Goal: Information Seeking & Learning: Learn about a topic

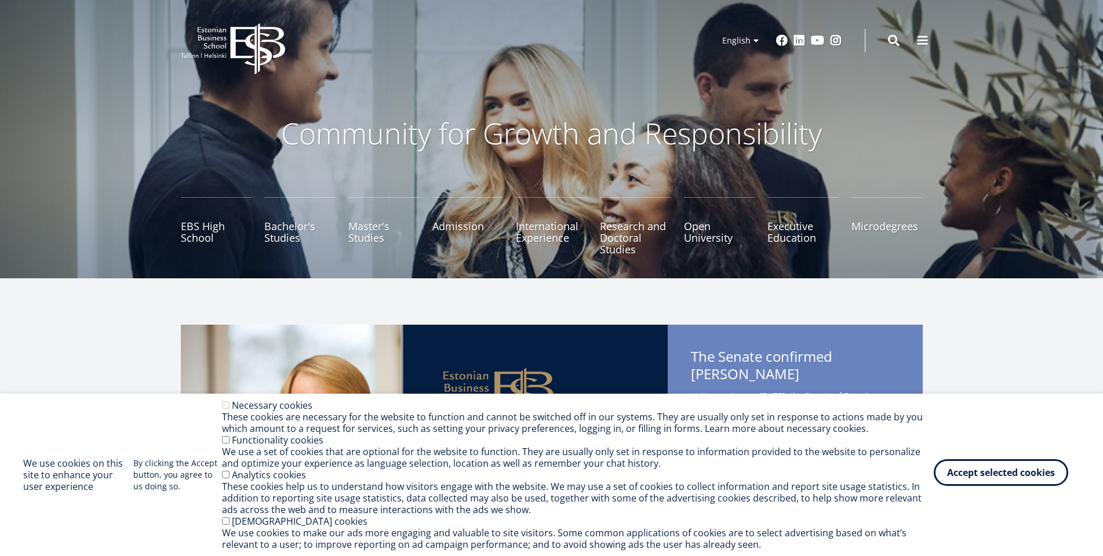
click at [1027, 465] on button "Accept selected cookies" at bounding box center [1001, 472] width 134 height 27
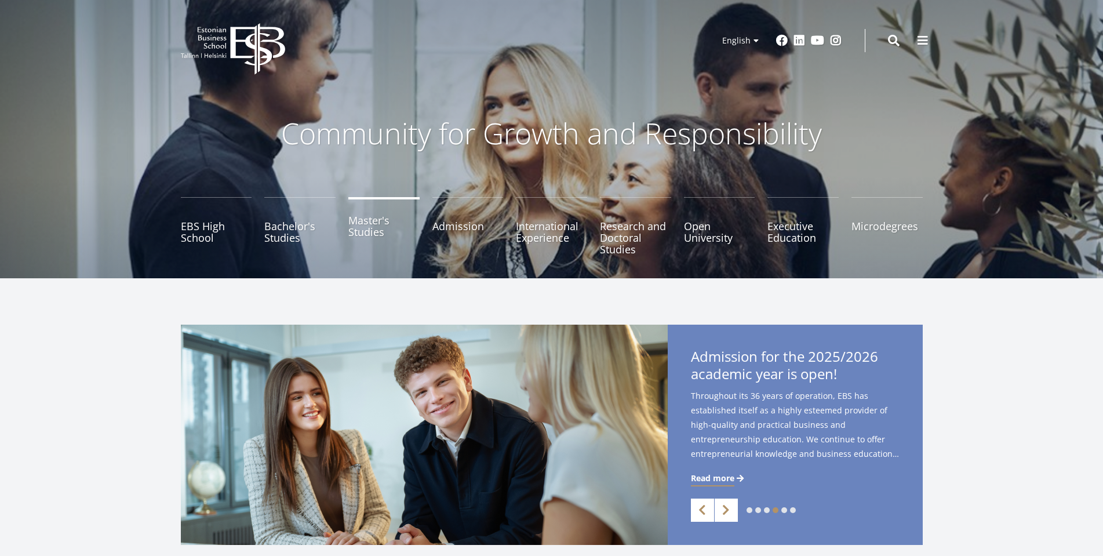
click at [371, 237] on link "Master's Studies" at bounding box center [383, 226] width 71 height 58
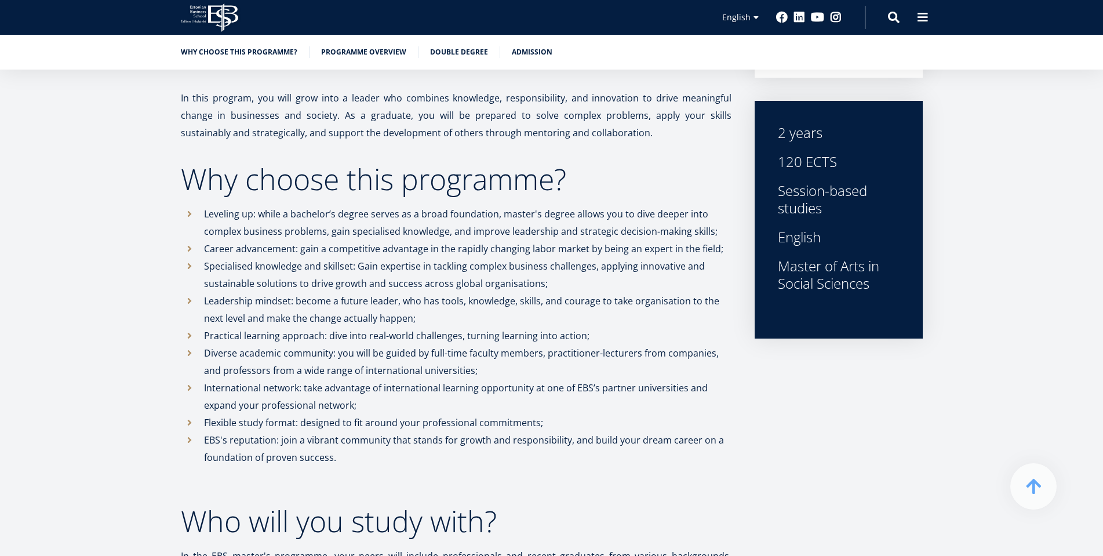
scroll to position [366, 0]
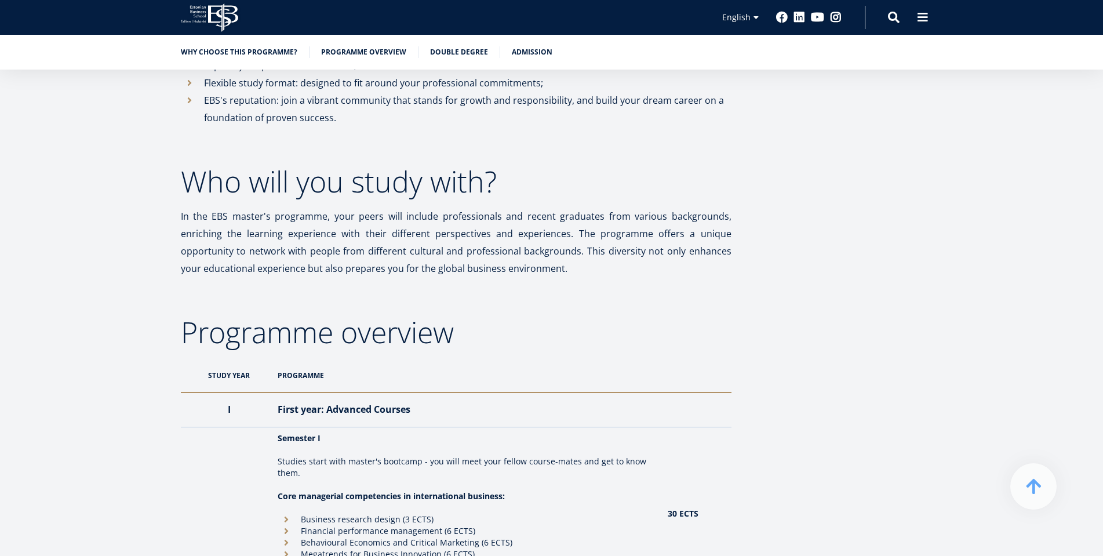
scroll to position [718, 0]
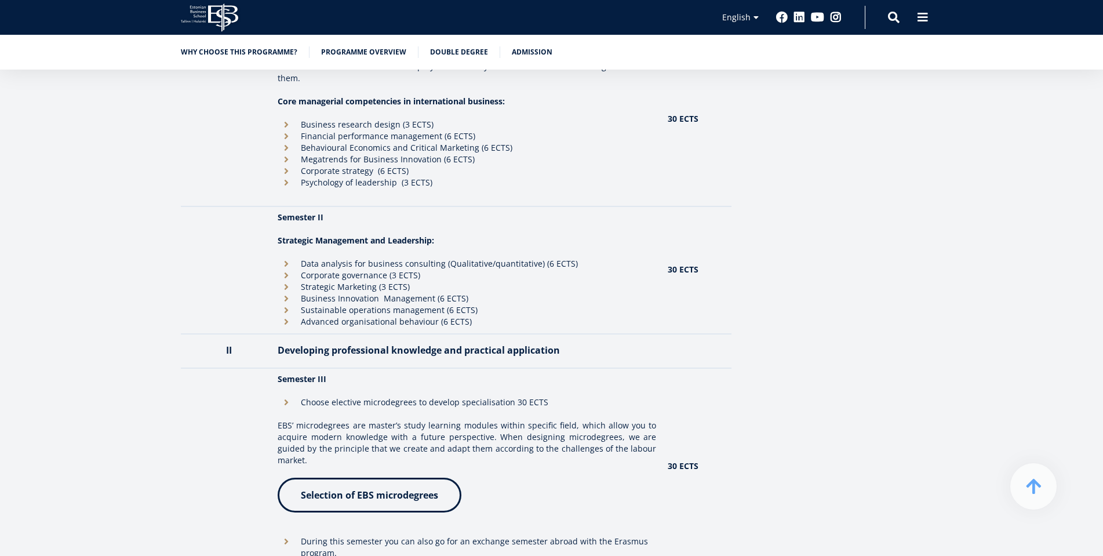
scroll to position [1110, 0]
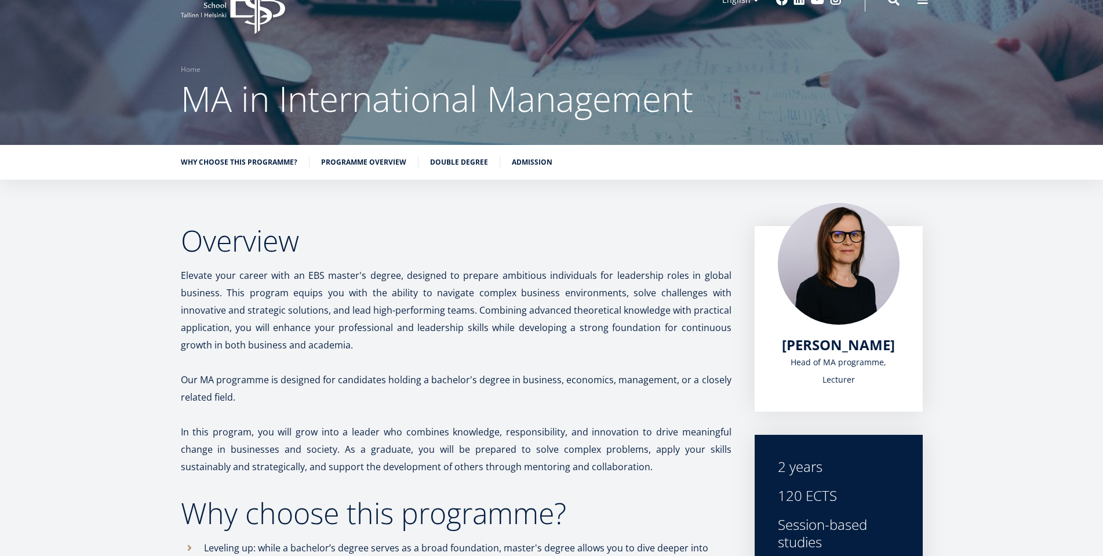
scroll to position [0, 0]
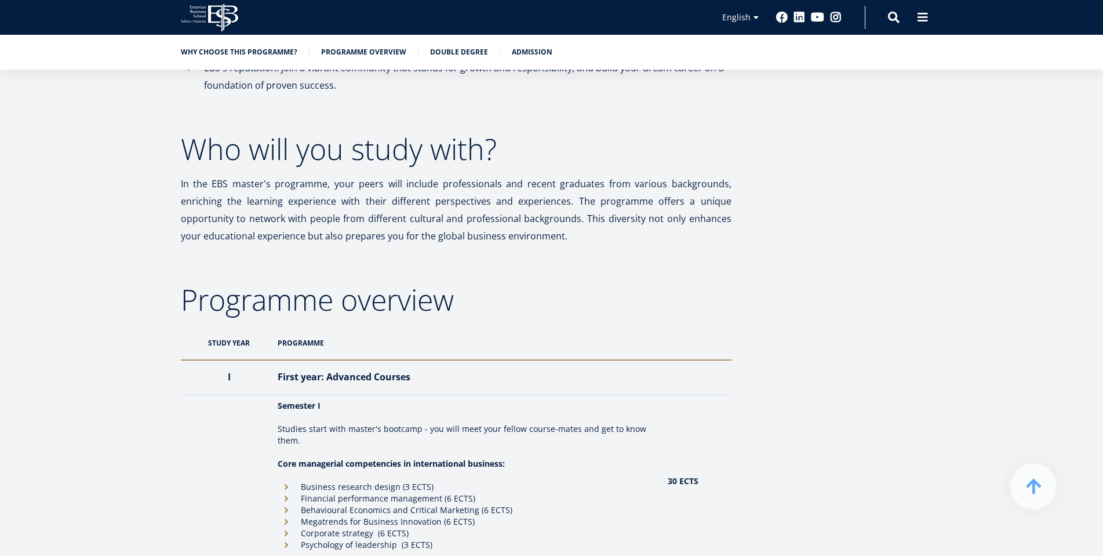
scroll to position [757, 0]
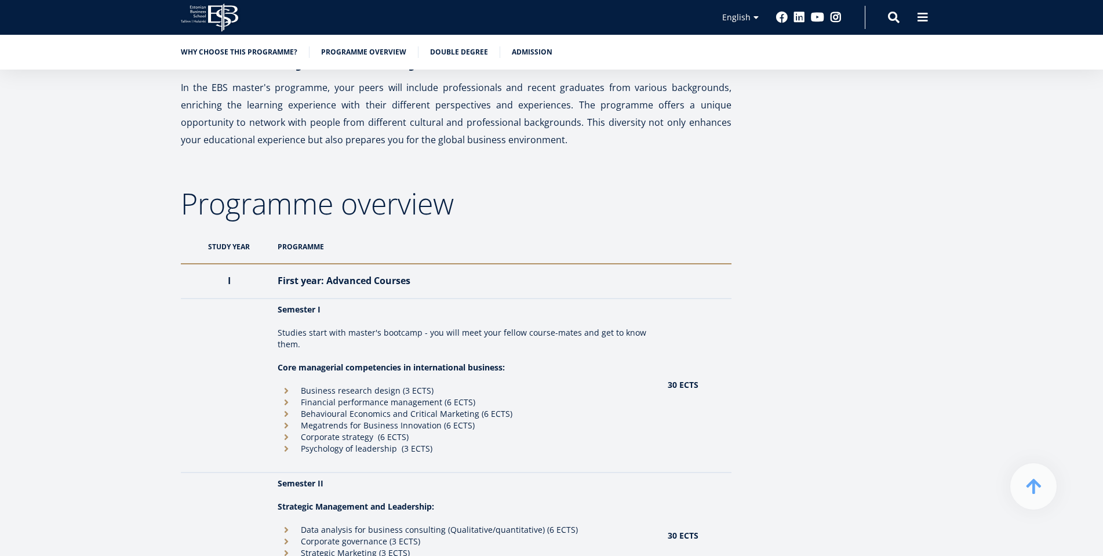
scroll to position [843, 0]
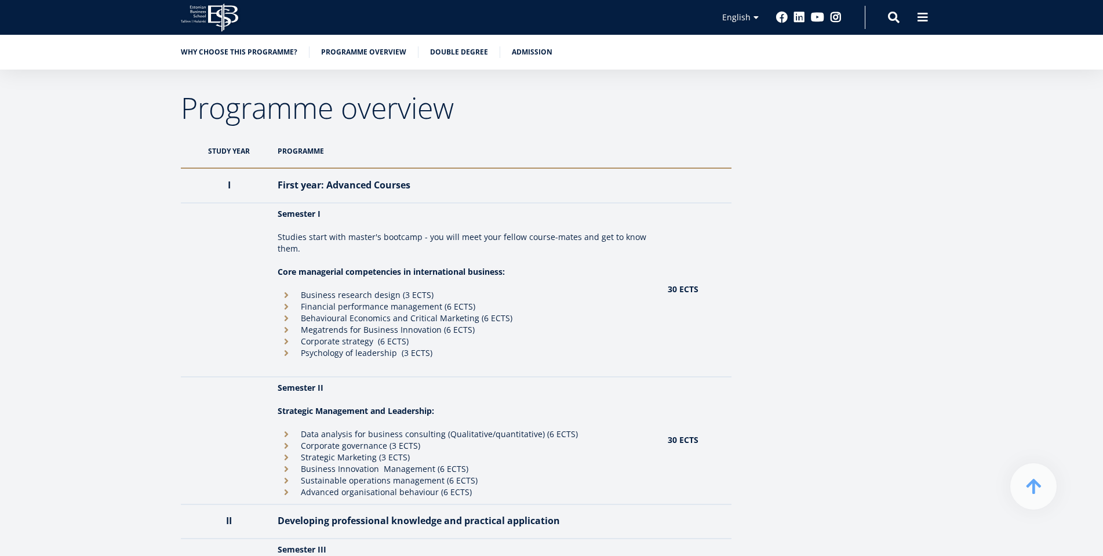
scroll to position [939, 0]
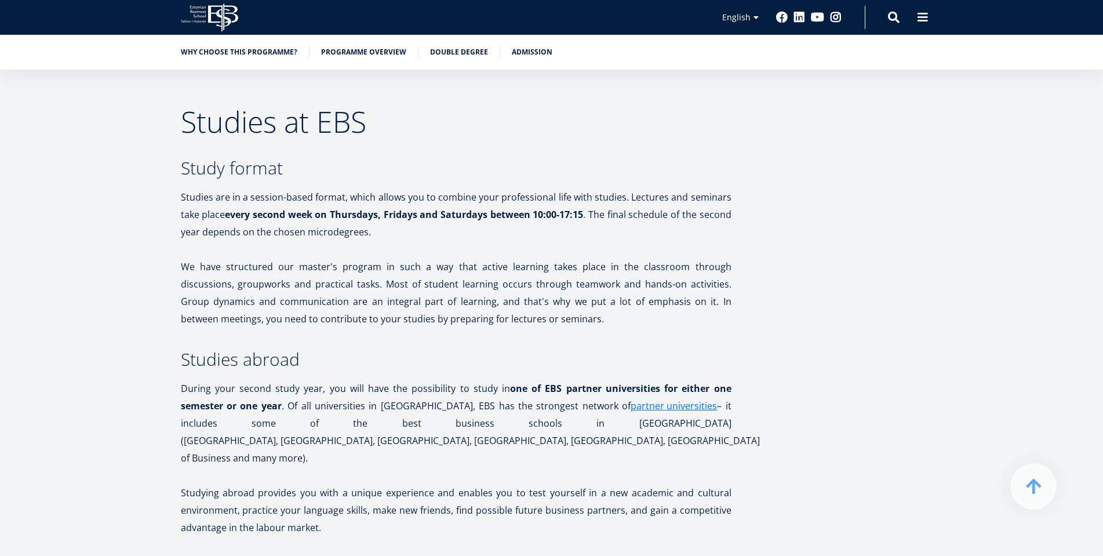
scroll to position [2136, 0]
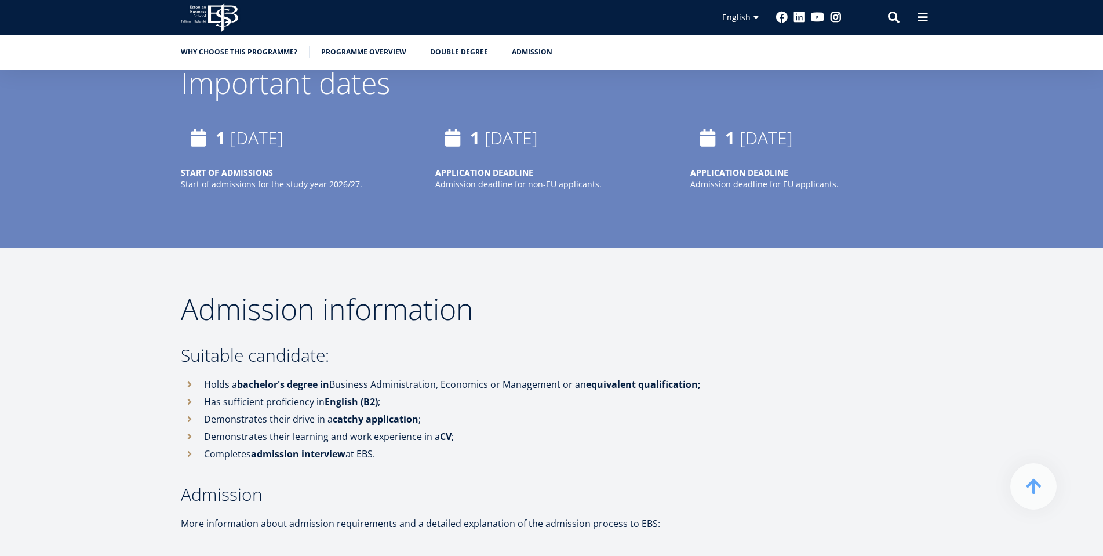
scroll to position [3130, 0]
click at [132, 390] on article "Overview Elevate your career with an EBS master's degree, designed to prepare a…" at bounding box center [551, 430] width 1103 height 6680
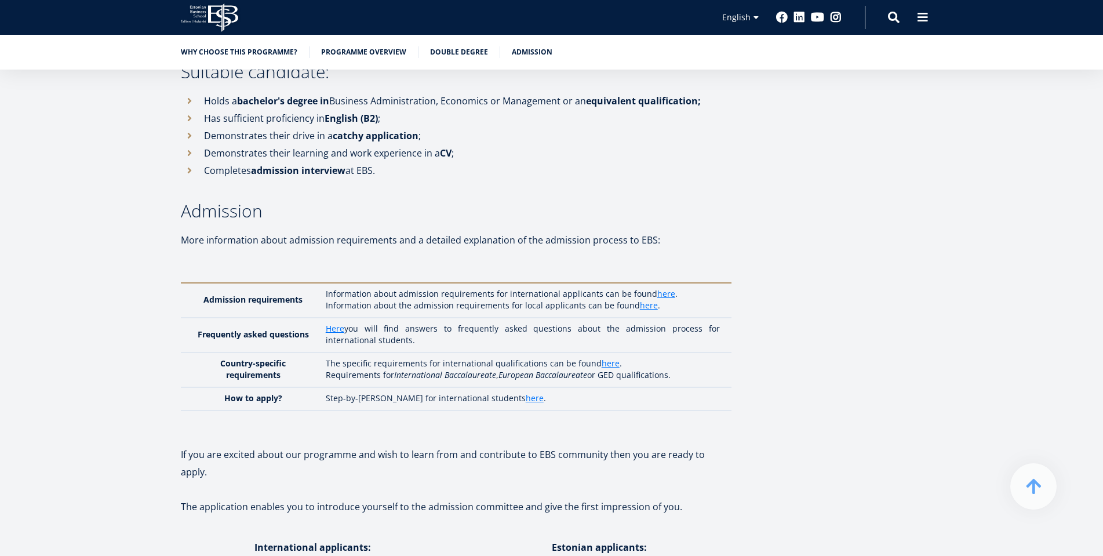
scroll to position [3415, 0]
click at [126, 379] on article "Overview Elevate your career with an EBS master's degree, designed to prepare a…" at bounding box center [551, 145] width 1103 height 6680
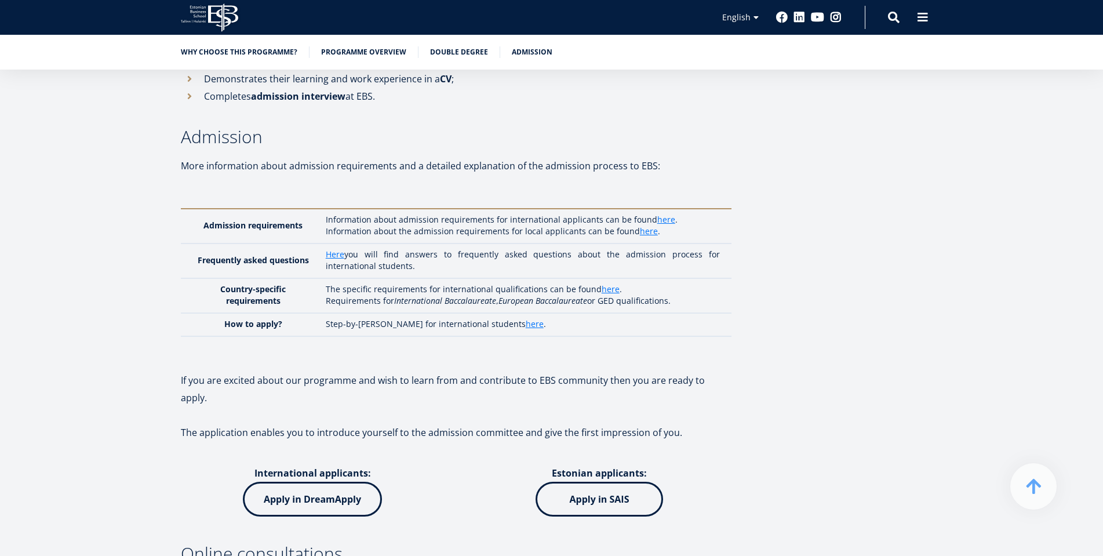
scroll to position [3495, 0]
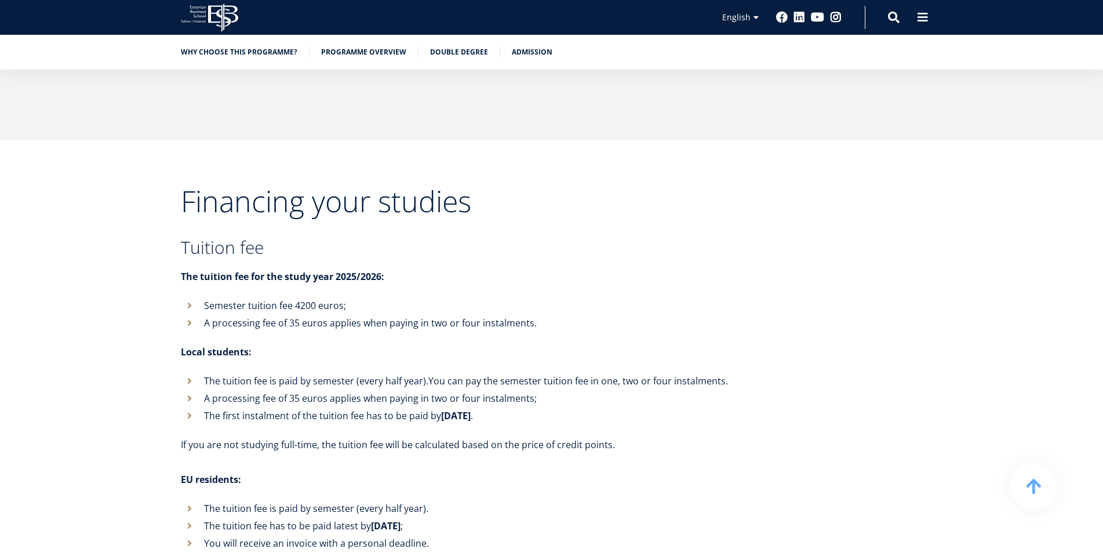
scroll to position [4188, 0]
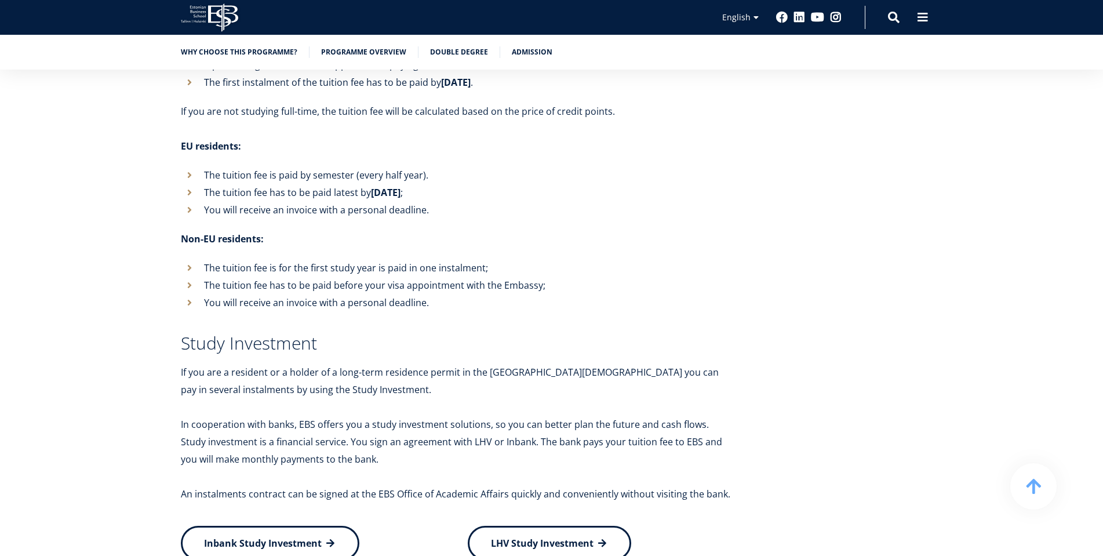
scroll to position [4522, 0]
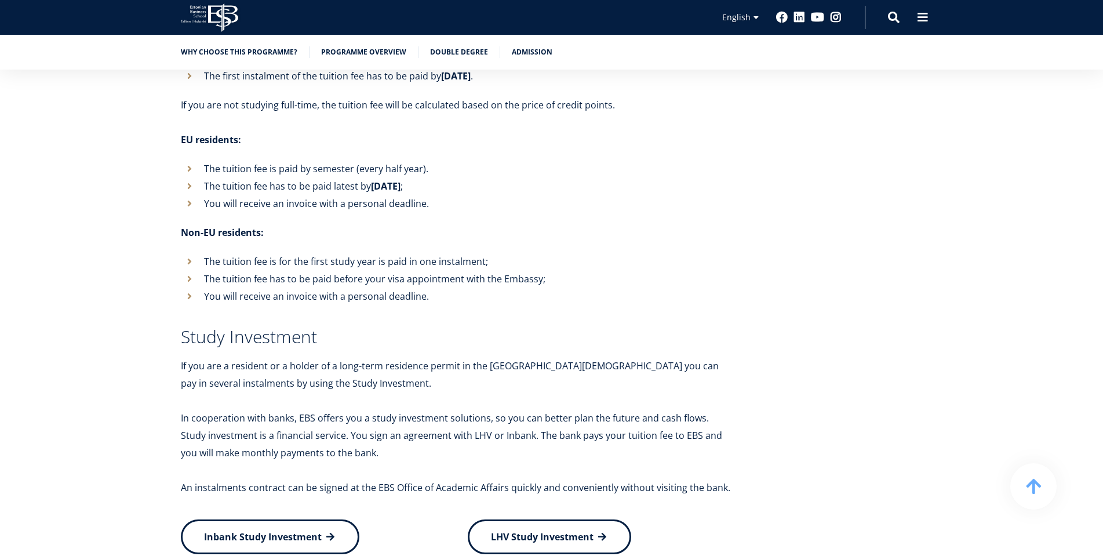
click at [143, 355] on div "Financing your studies Tuition fee The tuition fee for the study year 2025/2026…" at bounding box center [551, 540] width 835 height 1386
click at [140, 337] on div "Financing your studies Tuition fee The tuition fee for the study year 2025/2026…" at bounding box center [551, 540] width 835 height 1386
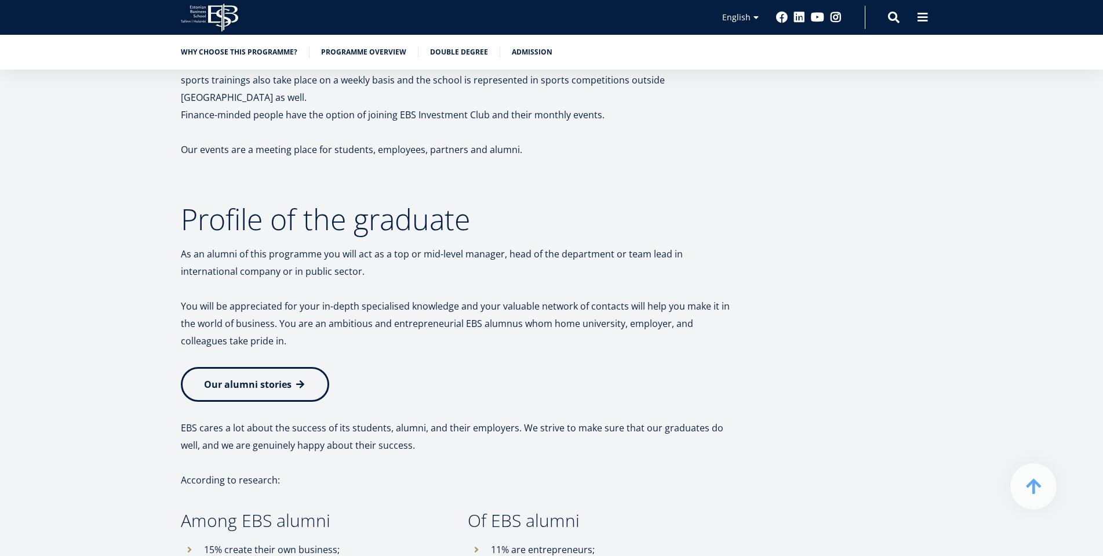
scroll to position [6052, 0]
